Goal: Task Accomplishment & Management: Manage account settings

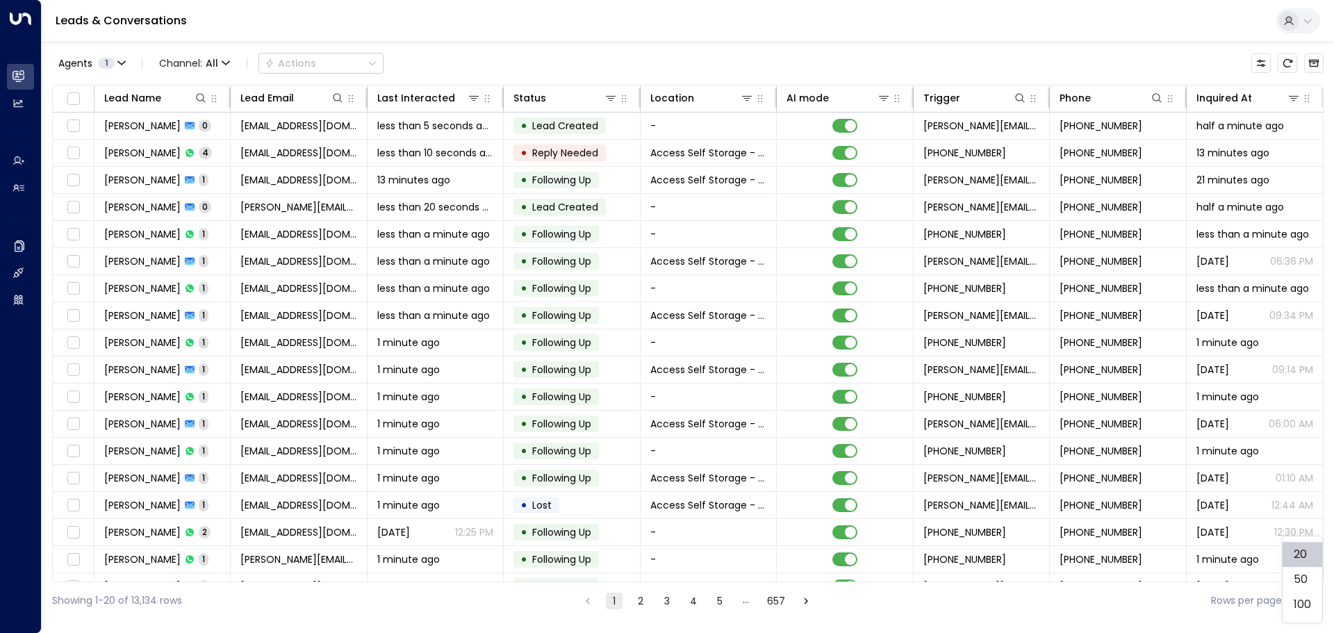
click at [1306, 600] on body "Overview Leads & Conversations Leads & Conversations Analytics Analytics Agents…" at bounding box center [667, 309] width 1334 height 619
click at [1305, 601] on li "100" at bounding box center [1303, 604] width 40 height 25
type input "***"
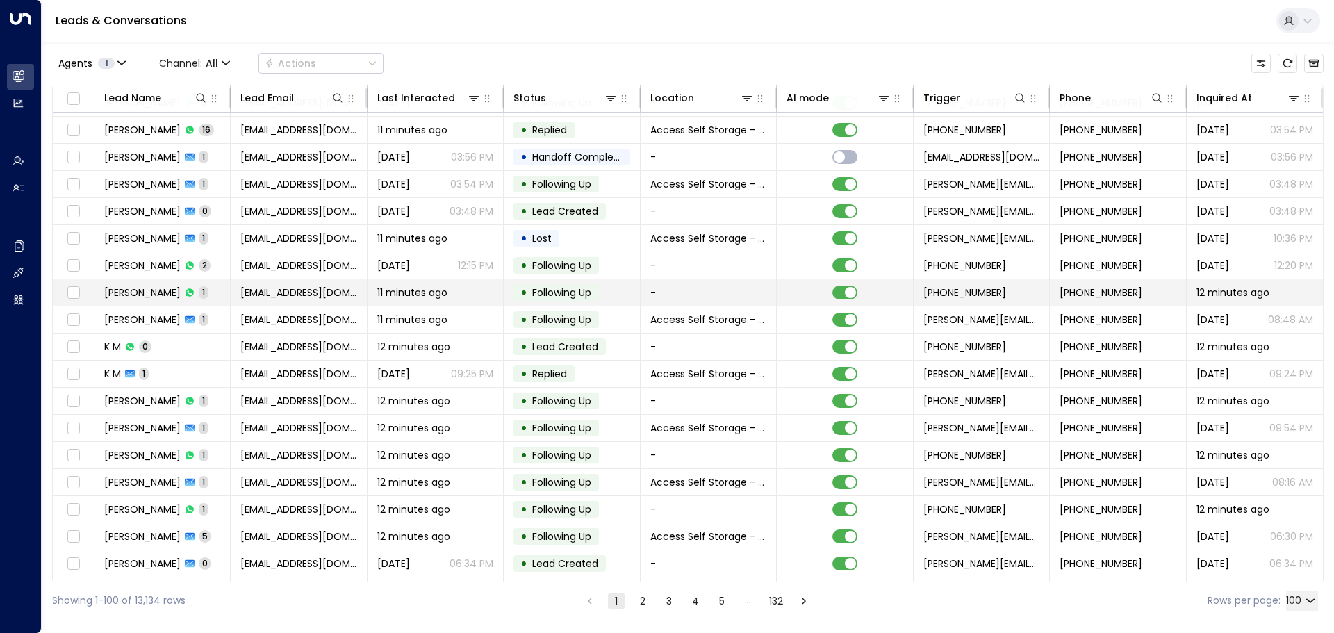
scroll to position [1390, 0]
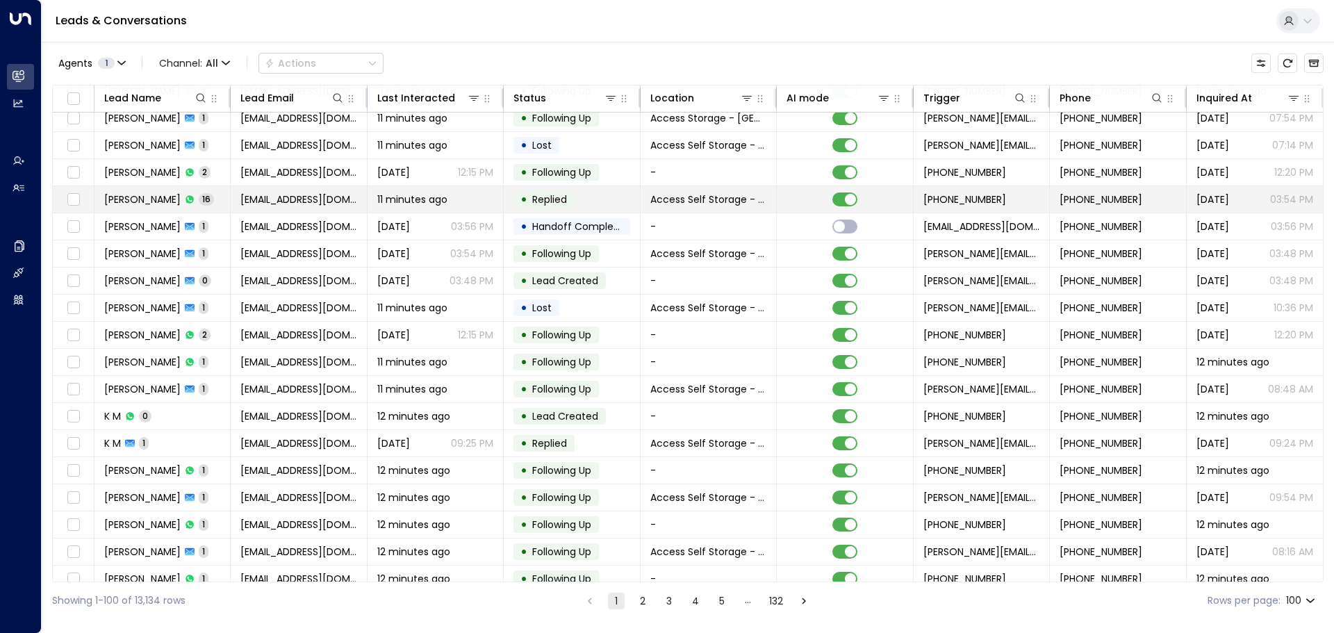
click at [133, 202] on span "[PERSON_NAME]" at bounding box center [142, 200] width 76 height 14
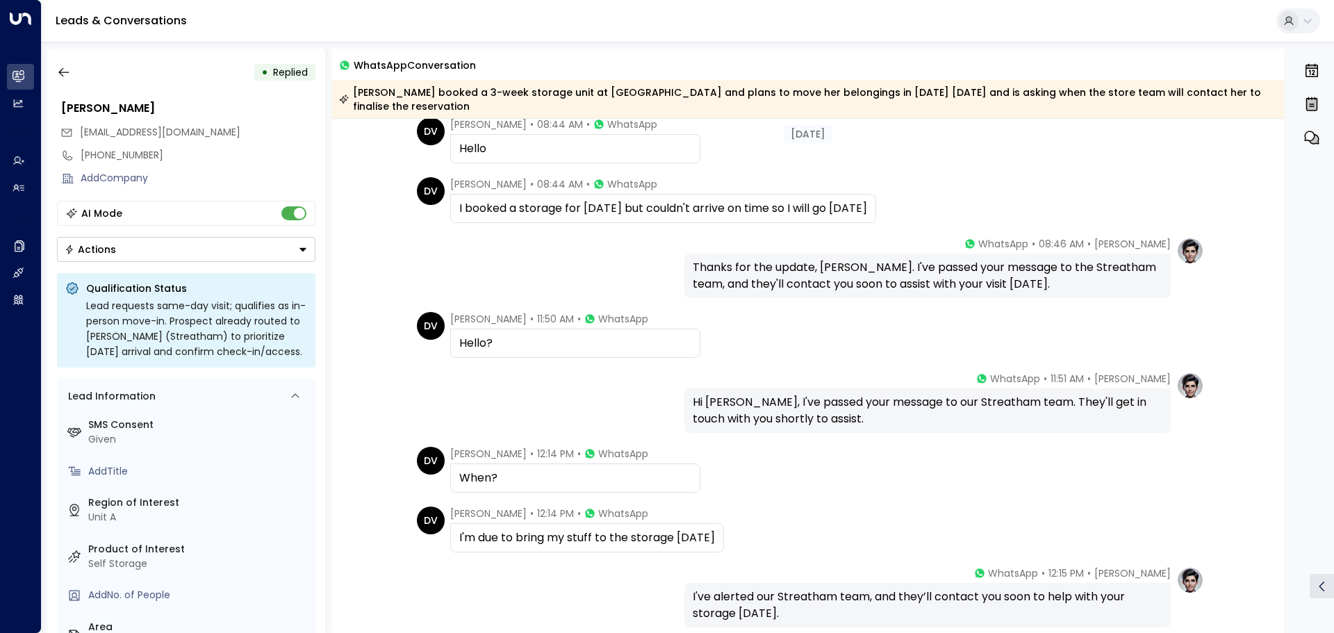
scroll to position [765, 0]
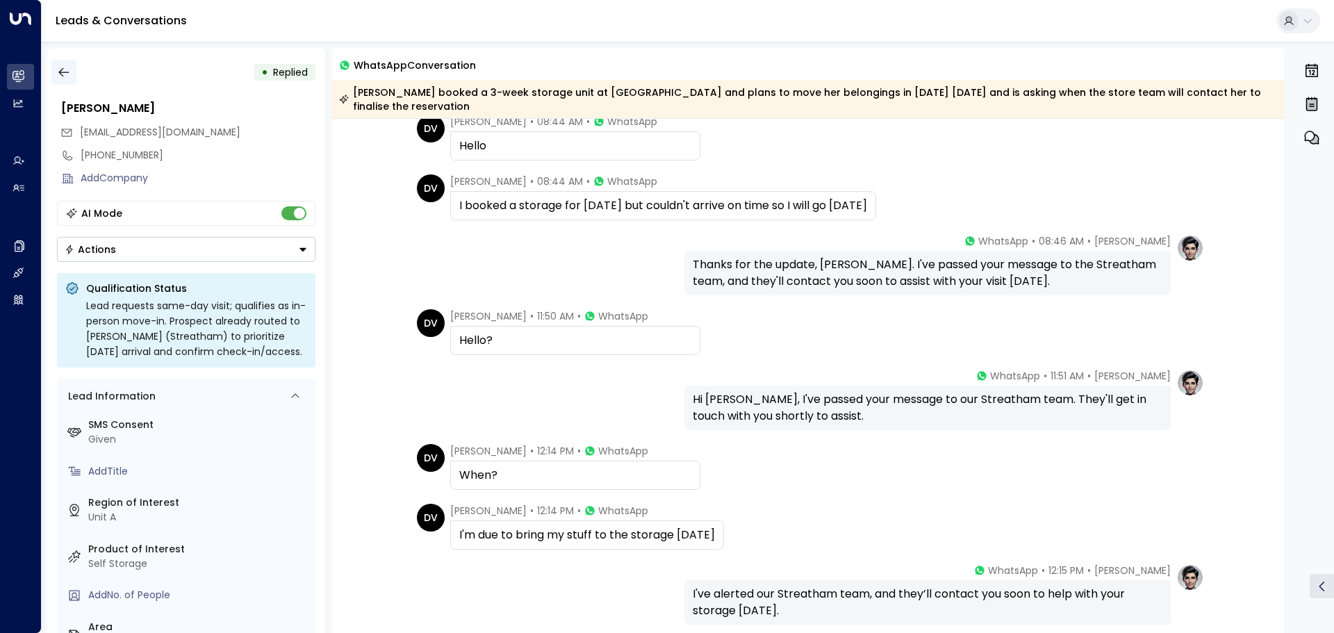
click at [65, 70] on icon "button" at bounding box center [64, 72] width 14 height 14
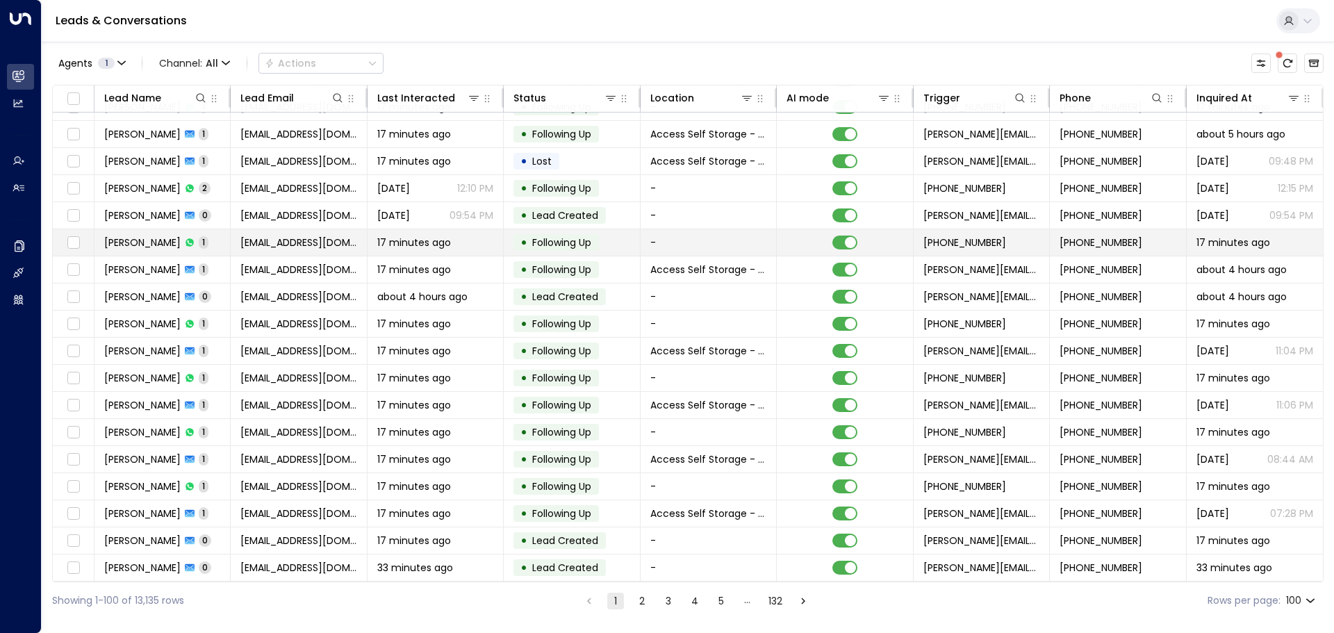
scroll to position [2246, 0]
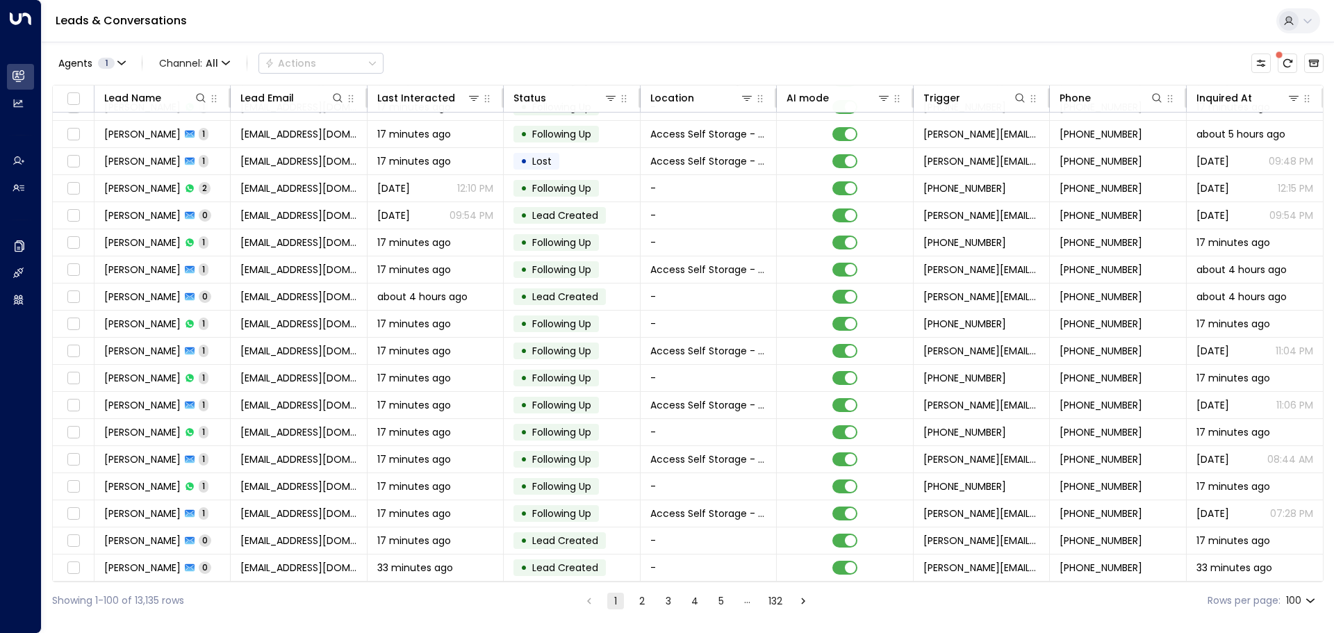
click at [639, 601] on button "2" at bounding box center [642, 601] width 17 height 17
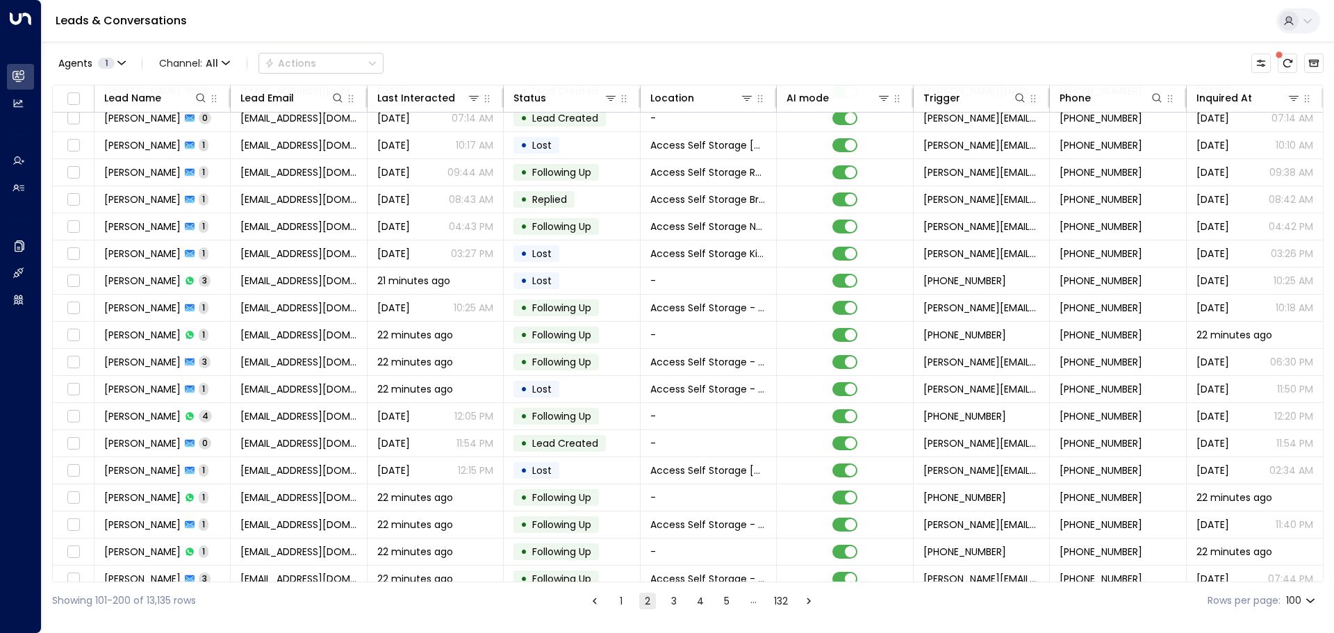
scroll to position [230, 0]
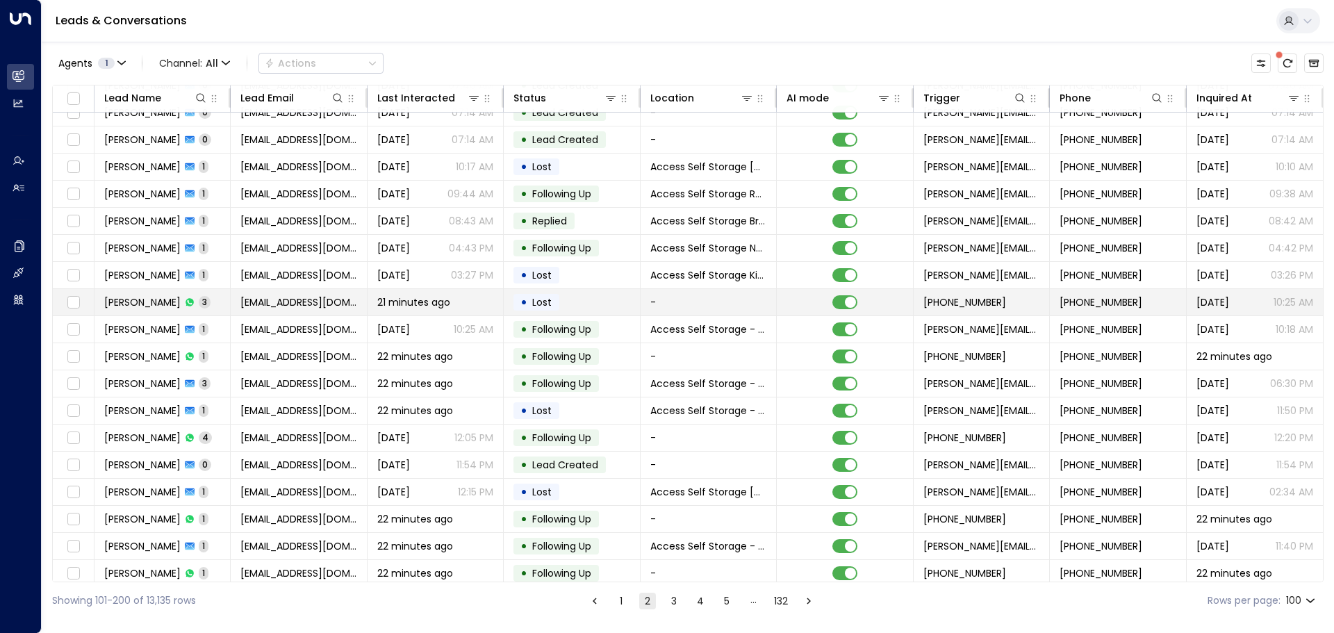
click at [220, 310] on td "[PERSON_NAME] 3" at bounding box center [163, 302] width 136 height 26
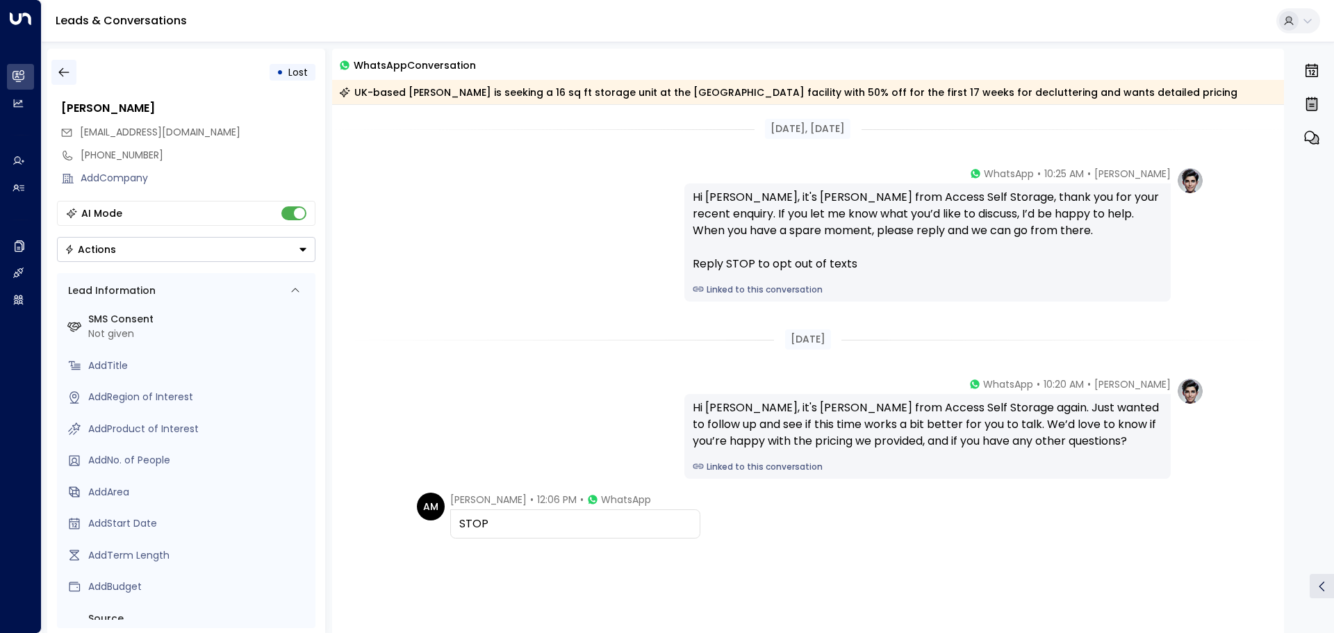
click at [59, 74] on icon "button" at bounding box center [64, 72] width 14 height 14
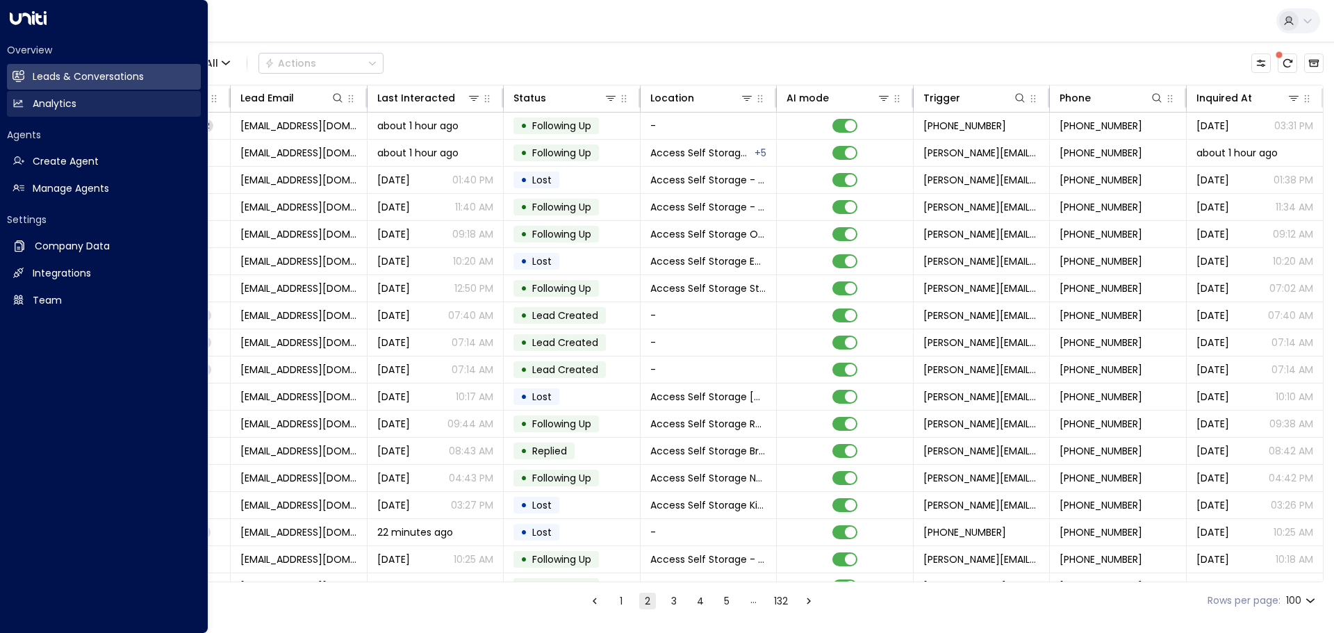
click at [19, 99] on icon at bounding box center [19, 103] width 12 height 12
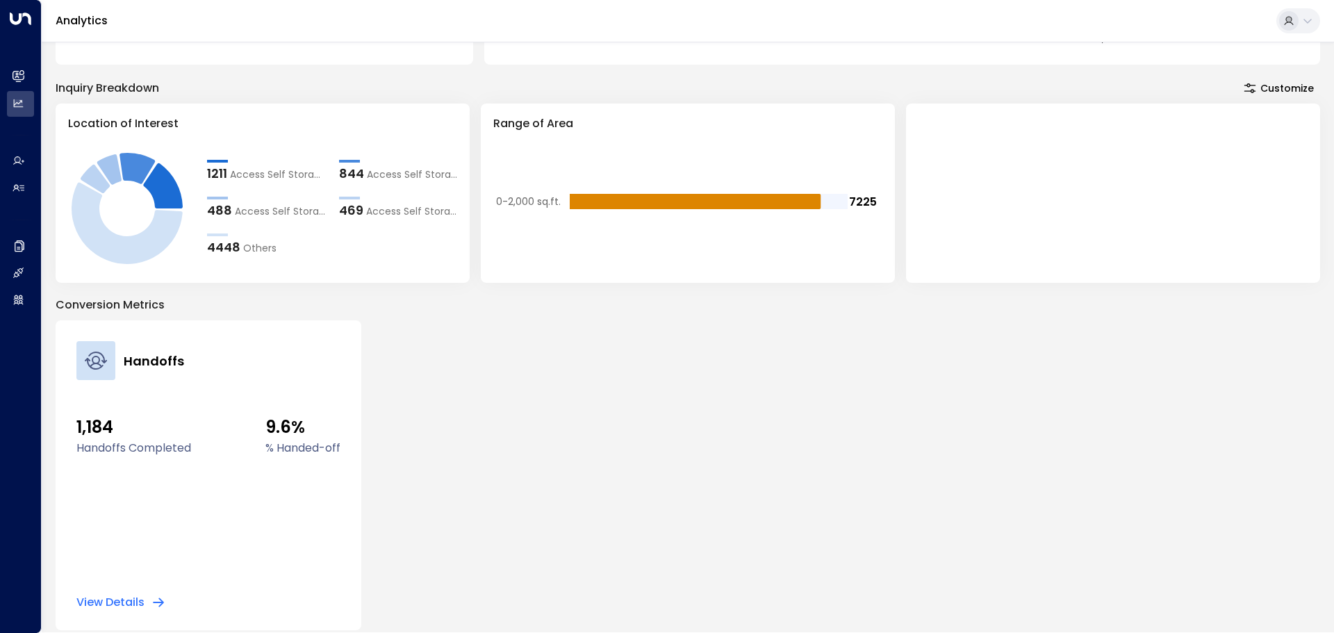
scroll to position [250, 0]
